Goal: Transaction & Acquisition: Purchase product/service

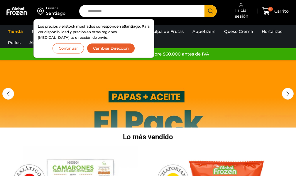
click at [65, 51] on button "Continuar" at bounding box center [68, 48] width 31 height 10
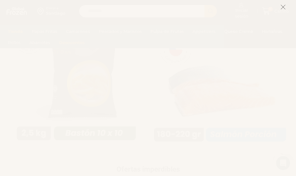
click at [285, 6] on icon at bounding box center [283, 6] width 5 height 5
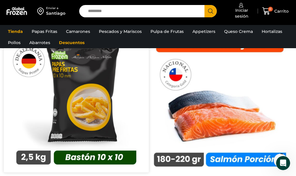
scroll to position [260, 0]
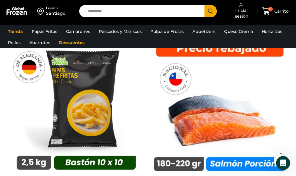
click at [133, 12] on input "Search input" at bounding box center [143, 11] width 117 height 12
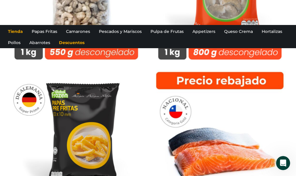
scroll to position [0, 0]
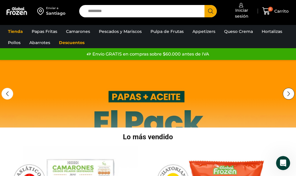
click at [287, 93] on div "Next slide" at bounding box center [289, 94] width 12 height 12
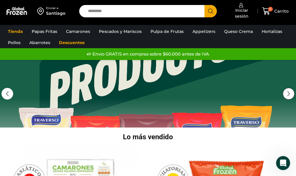
click at [287, 93] on div "Next slide" at bounding box center [289, 94] width 12 height 12
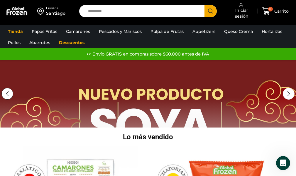
click at [3, 90] on div "Previous slide" at bounding box center [7, 94] width 12 height 12
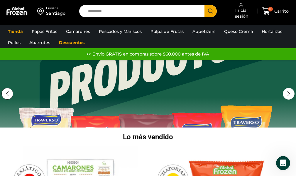
click at [3, 90] on div "Previous slide" at bounding box center [7, 94] width 12 height 12
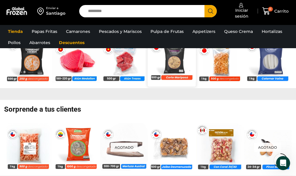
scroll to position [2738, 0]
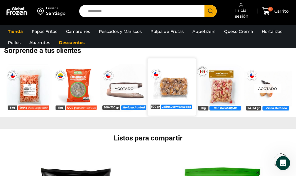
click at [174, 88] on img at bounding box center [172, 87] width 48 height 48
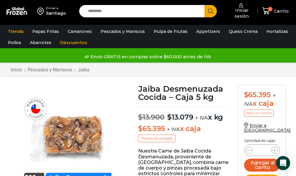
drag, startPoint x: 296, startPoint y: 14, endPoint x: 298, endPoint y: 35, distance: 20.7
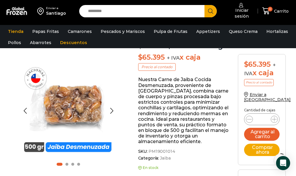
scroll to position [176, 0]
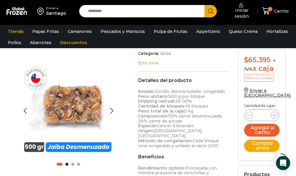
click at [68, 163] on span "Go to slide 2" at bounding box center [66, 164] width 3 height 3
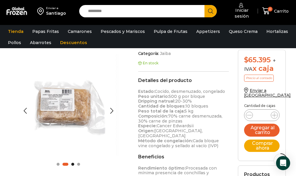
click at [72, 163] on span "Go to slide 3" at bounding box center [72, 164] width 3 height 3
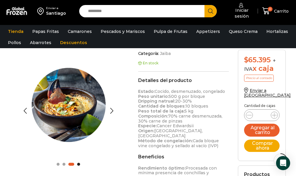
click at [78, 163] on span "Go to slide 4" at bounding box center [78, 164] width 3 height 3
